Goal: Task Accomplishment & Management: Manage account settings

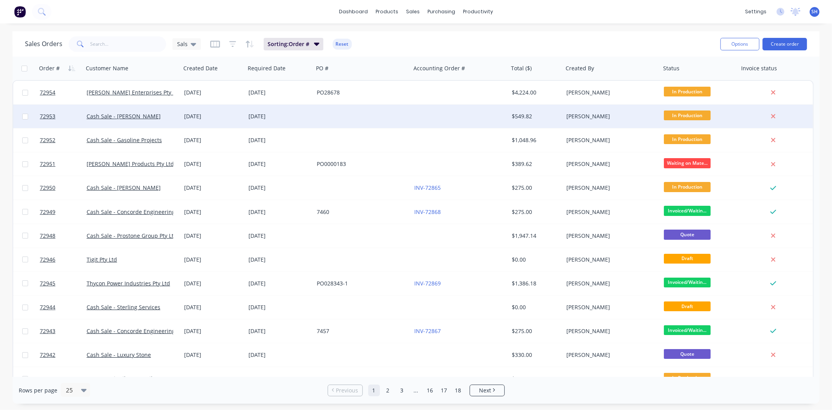
click at [190, 117] on div "[DATE]" at bounding box center [213, 116] width 58 height 8
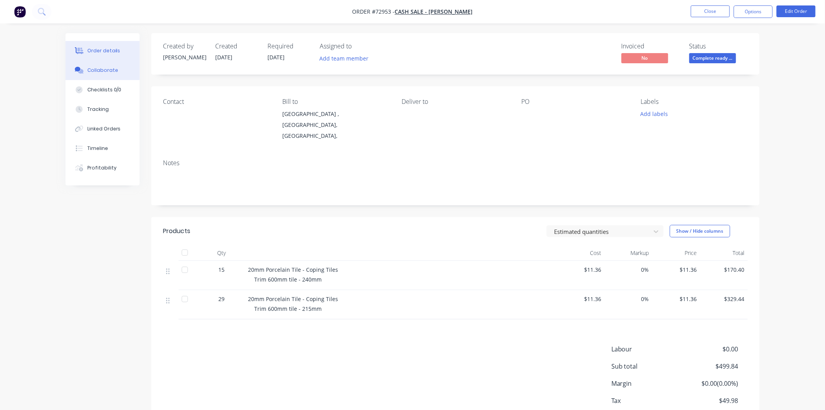
click at [111, 67] on div "Collaborate" at bounding box center [102, 70] width 31 height 7
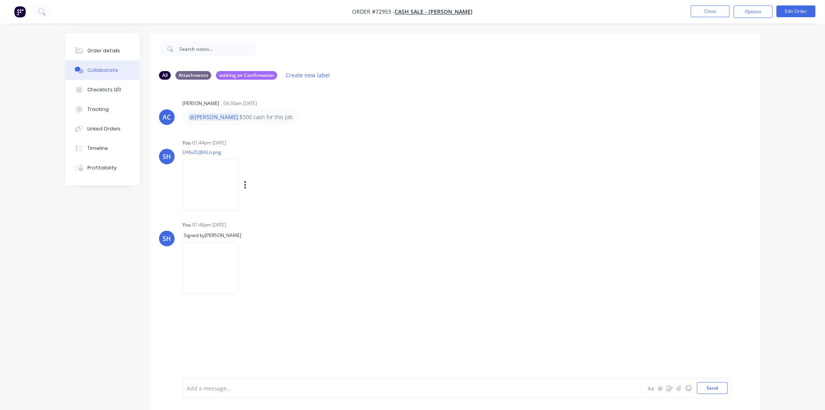
click at [202, 187] on img at bounding box center [211, 184] width 56 height 51
click at [716, 12] on button "Close" at bounding box center [710, 11] width 39 height 12
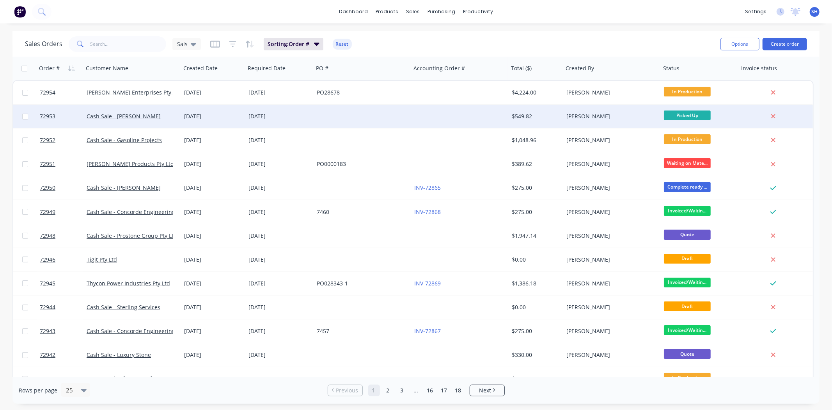
click at [231, 119] on div "[DATE]" at bounding box center [213, 116] width 58 height 8
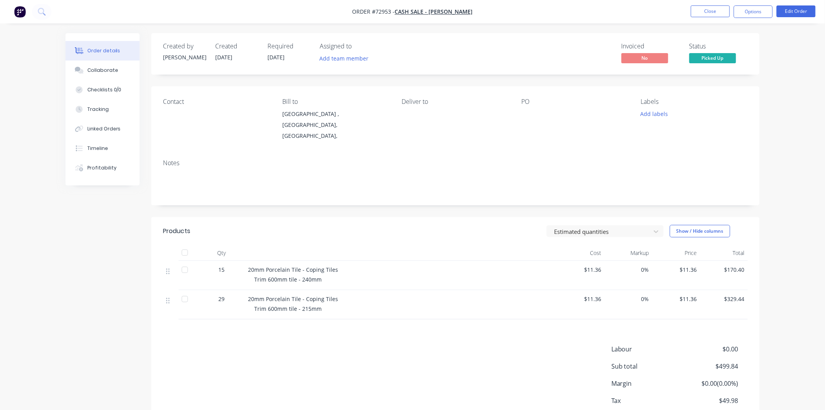
click at [708, 17] on li "Close" at bounding box center [710, 11] width 39 height 12
click at [704, 11] on button "Close" at bounding box center [710, 11] width 39 height 12
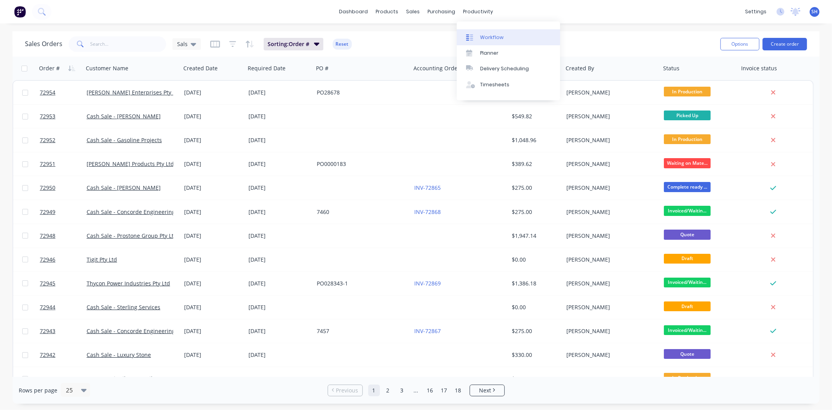
click at [486, 34] on div "Workflow" at bounding box center [491, 37] width 23 height 7
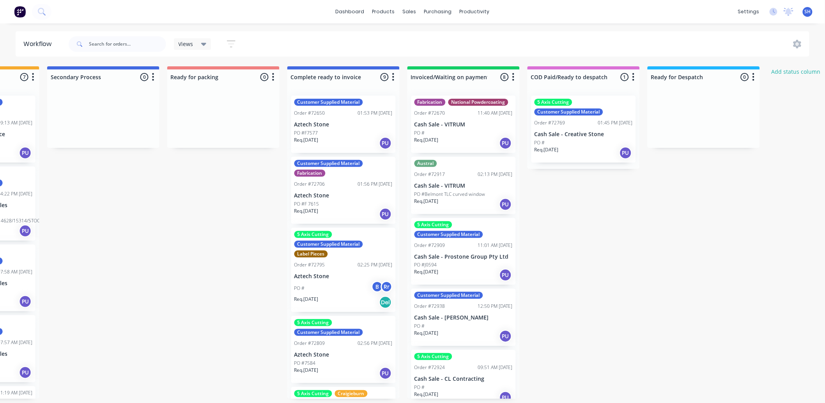
scroll to position [0, 463]
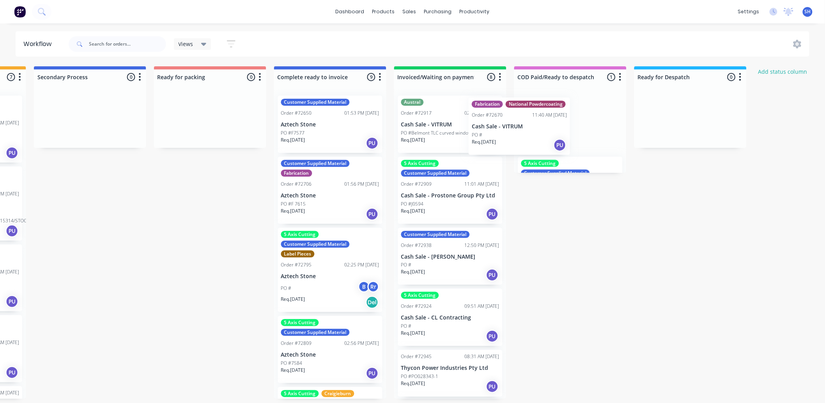
drag, startPoint x: 504, startPoint y: 139, endPoint x: 552, endPoint y: 137, distance: 47.6
click at [552, 137] on div "Submitted 1 Status colour #273444 hex #273444 Save Cancel Summaries Total order…" at bounding box center [238, 232] width 1414 height 332
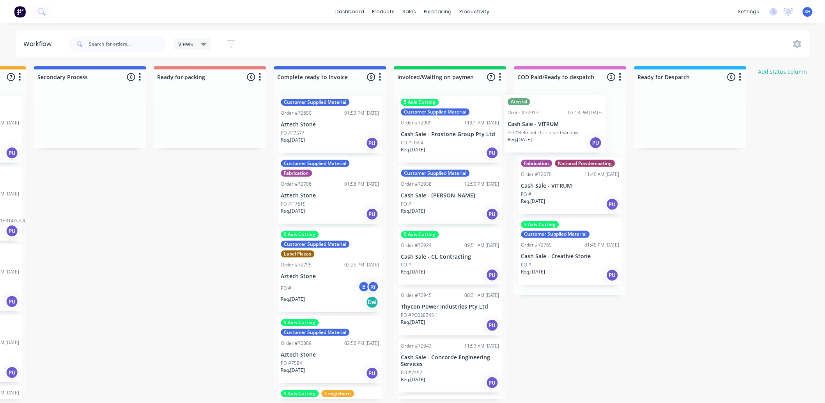
drag, startPoint x: 442, startPoint y: 133, endPoint x: 578, endPoint y: 131, distance: 136.2
click at [578, 131] on div "Submitted 1 Status colour #273444 hex #273444 Save Cancel Summaries Total order…" at bounding box center [238, 232] width 1414 height 332
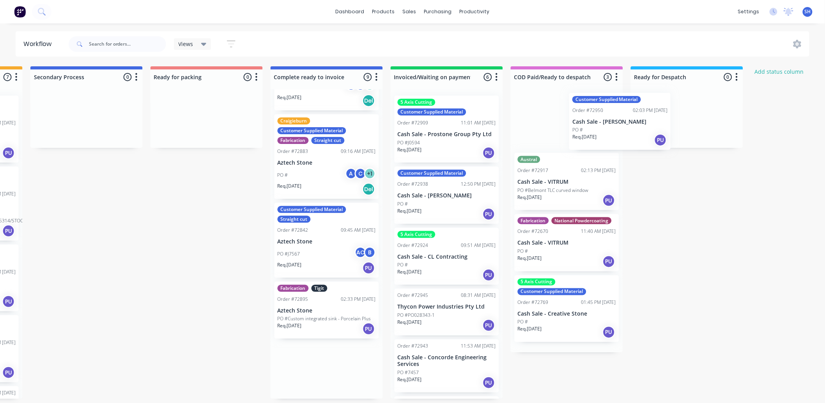
scroll to position [2, 468]
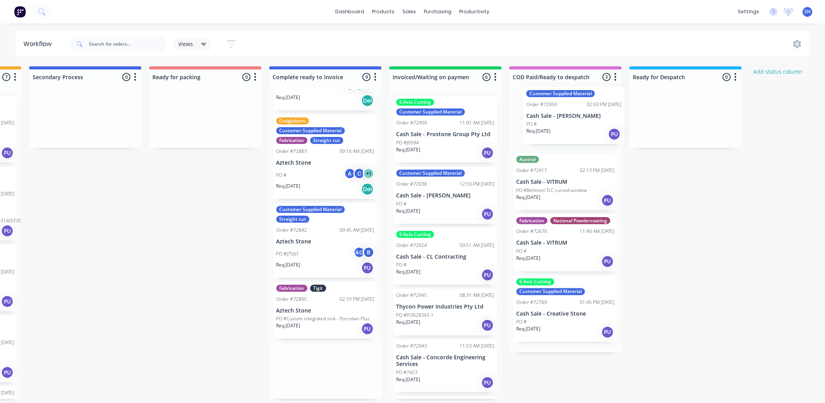
drag, startPoint x: 338, startPoint y: 367, endPoint x: 570, endPoint y: 114, distance: 343.2
click at [570, 114] on div "Submitted 1 Status colour #273444 hex #273444 Save Cancel Summaries Total order…" at bounding box center [233, 232] width 1414 height 332
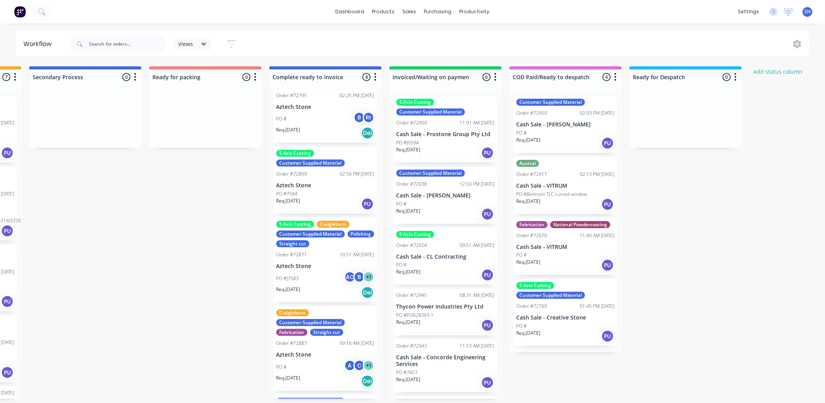
scroll to position [173, 0]
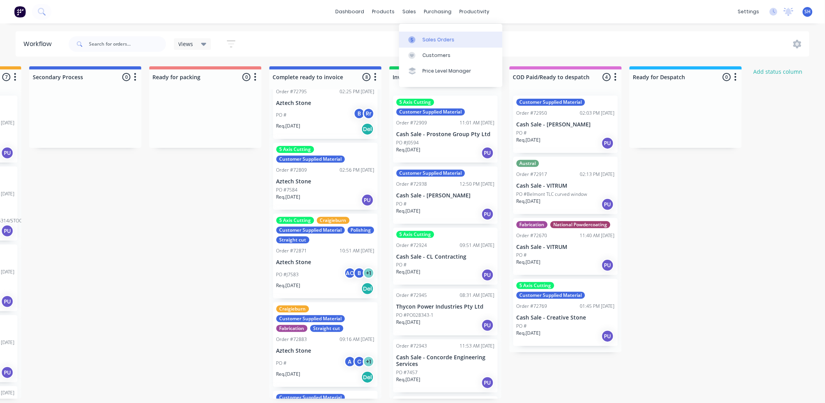
click at [423, 37] on div "Sales Orders" at bounding box center [439, 39] width 32 height 7
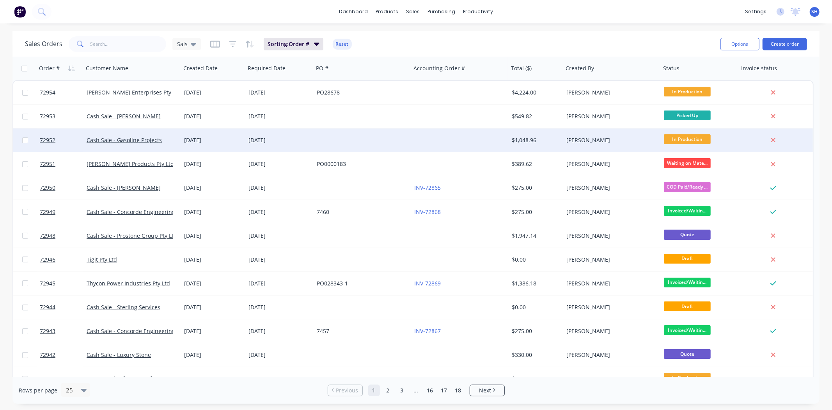
click at [305, 140] on div "[DATE]" at bounding box center [279, 140] width 62 height 8
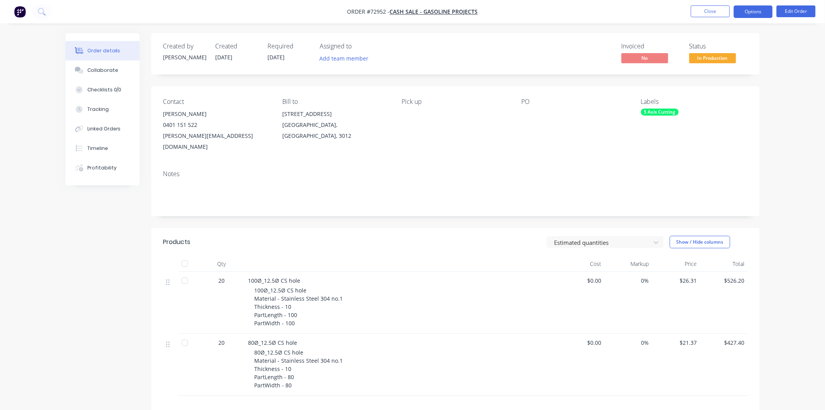
click at [757, 12] on button "Options" at bounding box center [753, 11] width 39 height 12
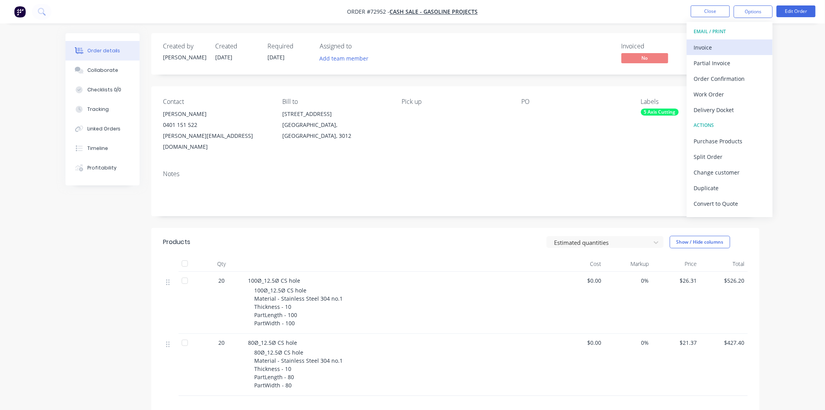
click at [722, 44] on div "Invoice" at bounding box center [730, 47] width 72 height 11
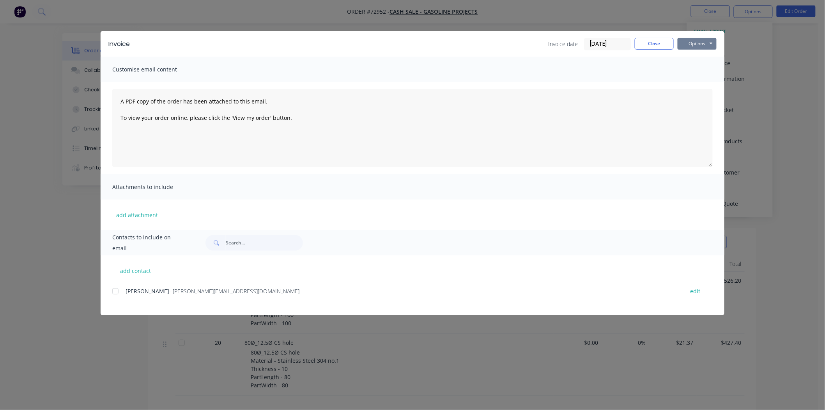
click at [704, 41] on button "Options" at bounding box center [697, 44] width 39 height 12
click at [701, 75] on button "Print" at bounding box center [703, 70] width 50 height 13
click at [640, 42] on button "Close" at bounding box center [654, 44] width 39 height 12
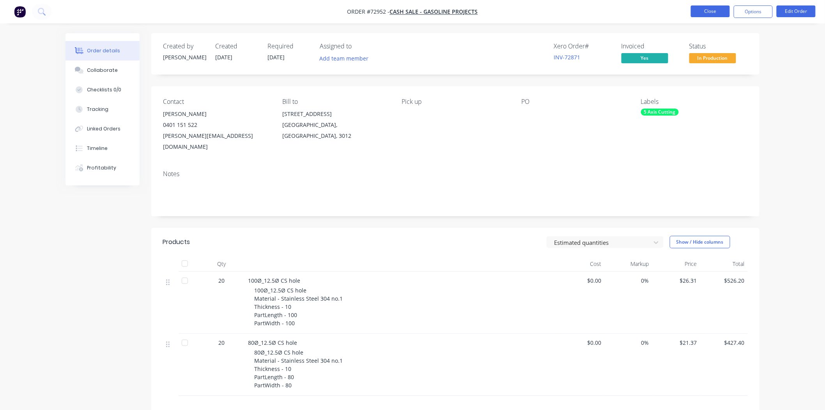
click at [713, 13] on button "Close" at bounding box center [710, 11] width 39 height 12
